Goal: Task Accomplishment & Management: Complete application form

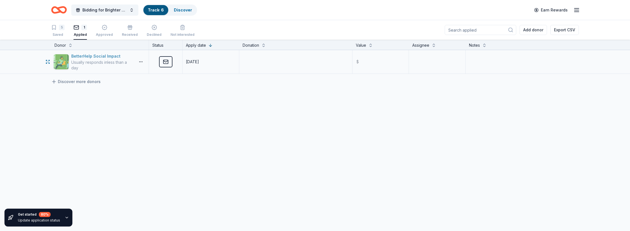
click at [99, 62] on div "Usually responds in less than a day" at bounding box center [102, 65] width 62 height 11
click at [141, 62] on button "button" at bounding box center [140, 62] width 11 height 4
click at [114, 87] on div "View application" at bounding box center [120, 86] width 49 height 10
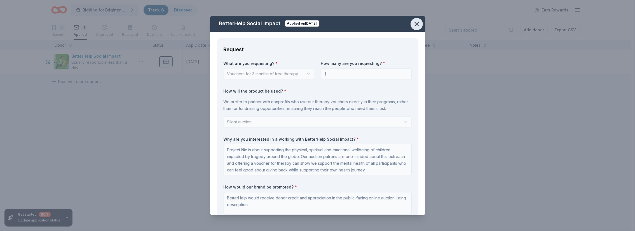
click at [417, 19] on button "button" at bounding box center [416, 24] width 12 height 12
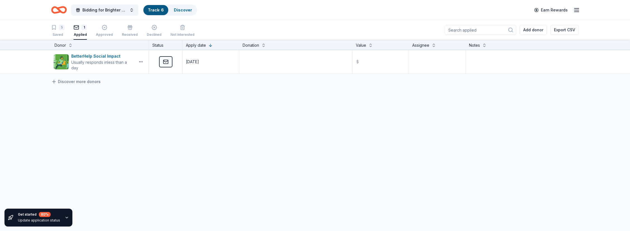
click at [204, 143] on div "BetterHelp Social Impact Usually responds in less than a day Applied 09/24/2025…" at bounding box center [315, 114] width 630 height 129
click at [58, 25] on div "5" at bounding box center [57, 28] width 13 height 6
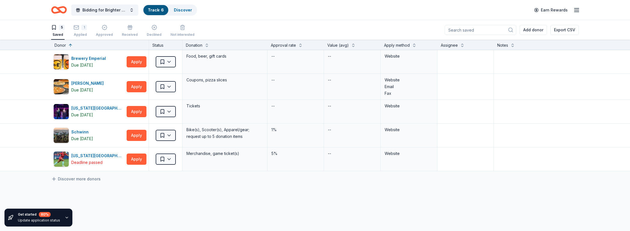
click at [57, 10] on icon "Home" at bounding box center [59, 9] width 16 height 13
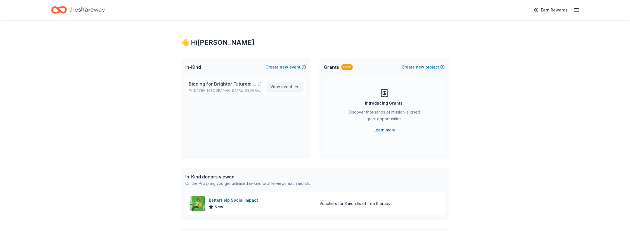
click at [296, 85] on link "View event" at bounding box center [285, 87] width 36 height 10
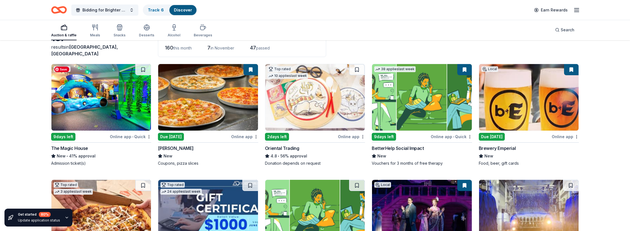
scroll to position [56, 0]
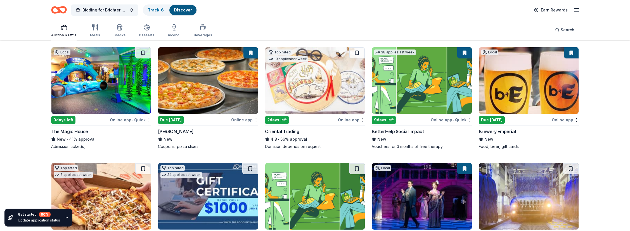
click at [63, 119] on div "9 days left" at bounding box center [63, 120] width 24 height 8
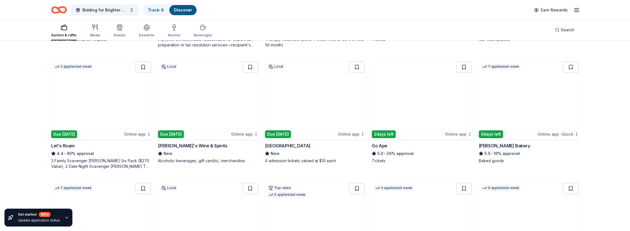
scroll to position [280, 0]
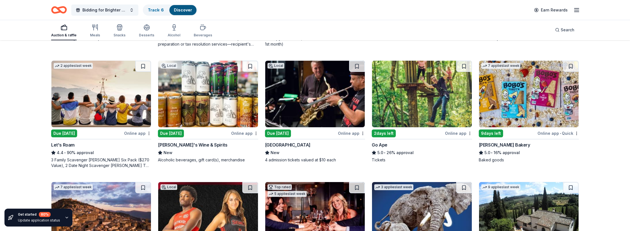
click at [456, 131] on div "Online app" at bounding box center [458, 133] width 27 height 7
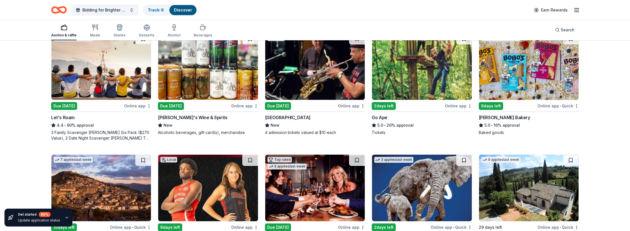
scroll to position [308, 0]
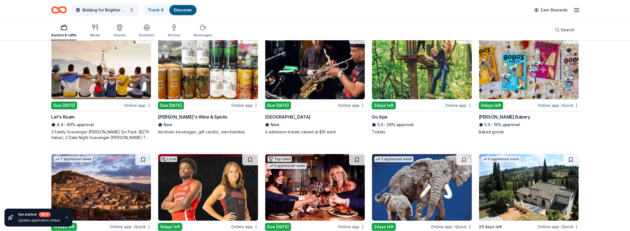
click at [136, 104] on div "Online app" at bounding box center [137, 105] width 27 height 7
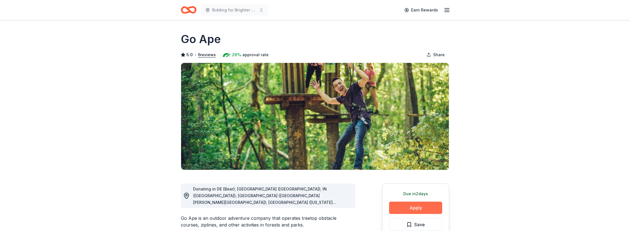
click at [418, 208] on button "Apply" at bounding box center [415, 208] width 53 height 12
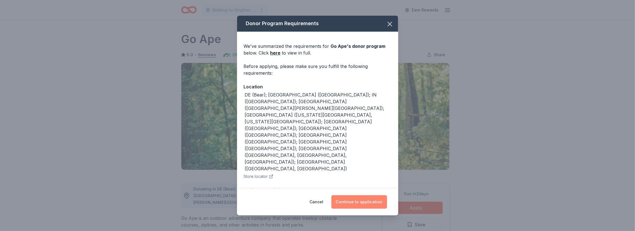
click at [356, 201] on button "Continue to application" at bounding box center [359, 201] width 56 height 13
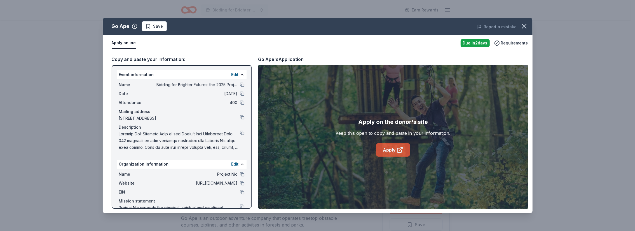
click at [392, 149] on link "Apply" at bounding box center [393, 149] width 34 height 13
click at [390, 150] on link "Apply" at bounding box center [393, 149] width 34 height 13
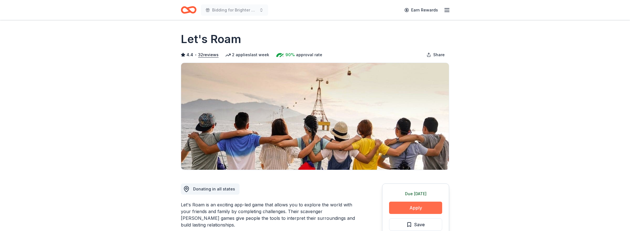
click at [416, 206] on button "Apply" at bounding box center [415, 208] width 53 height 12
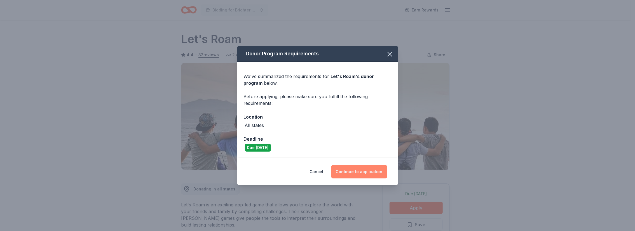
click at [370, 171] on button "Continue to application" at bounding box center [359, 171] width 56 height 13
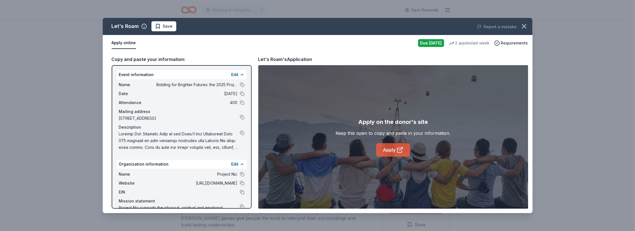
click at [396, 148] on icon at bounding box center [399, 150] width 7 height 7
